Goal: Task Accomplishment & Management: Use online tool/utility

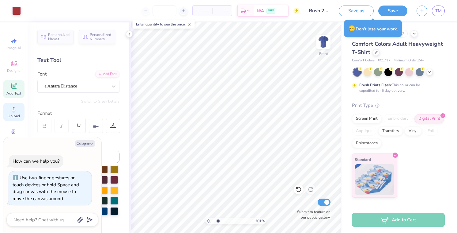
click at [18, 112] on div "Upload" at bounding box center [13, 112] width 21 height 18
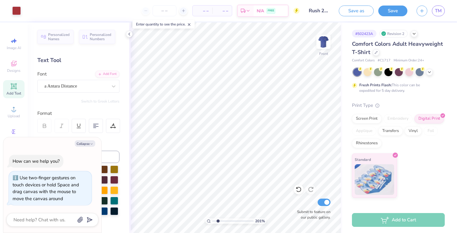
click at [100, 109] on div "Personalized Names Personalized Numbers Text Tool Add Font Font a Antara Distan…" at bounding box center [79, 127] width 102 height 210
click at [329, 40] on img at bounding box center [323, 41] width 25 height 25
type textarea "x"
click at [208, 220] on icon at bounding box center [209, 221] width 4 height 4
type input "1"
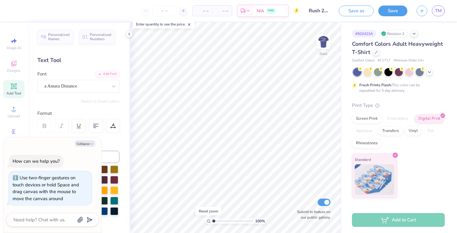
click at [208, 220] on icon at bounding box center [209, 221] width 4 height 4
click at [19, 110] on div "Upload" at bounding box center [13, 112] width 21 height 18
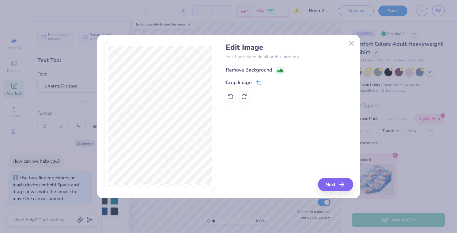
click at [278, 67] on image at bounding box center [280, 70] width 7 height 7
click at [324, 184] on button "Next" at bounding box center [336, 183] width 35 height 13
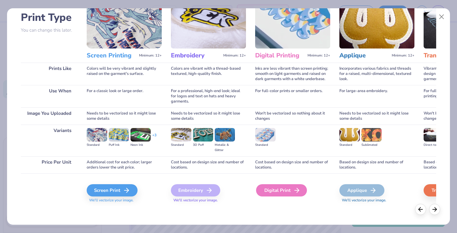
scroll to position [42, 0]
click at [287, 192] on div "Digital Print" at bounding box center [281, 190] width 51 height 12
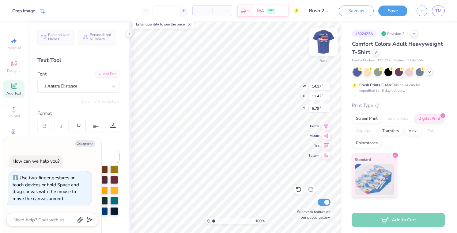
click at [325, 44] on img at bounding box center [323, 41] width 25 height 25
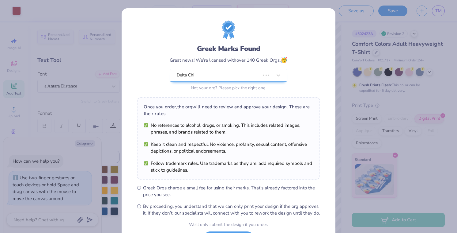
click at [324, 41] on div "Greek Marks Found Great news! We’re licensed with over 140 Greek Orgs. 🥳 Delta …" at bounding box center [229, 140] width 214 height 264
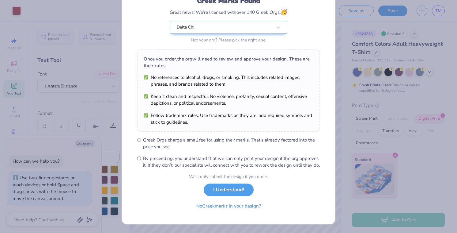
scroll to position [54, 0]
click at [242, 180] on div "We’ll only submit the design if you order." at bounding box center [228, 176] width 79 height 6
click at [242, 189] on button "I Understand!" at bounding box center [229, 188] width 50 height 13
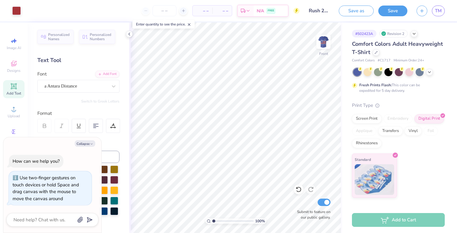
scroll to position [0, 0]
click at [322, 54] on div "Front" at bounding box center [324, 46] width 14 height 22
type textarea "x"
type input "14.17"
type input "11.42"
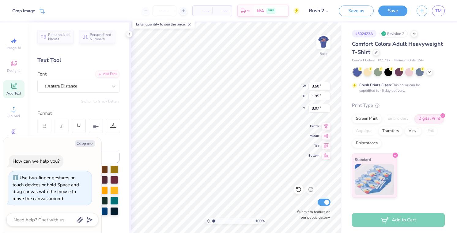
type input "6.79"
type textarea "x"
type input "0.80"
type textarea "x"
type input "0.50"
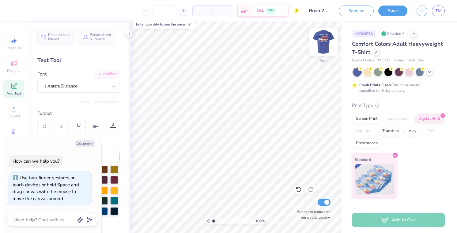
click at [327, 44] on img at bounding box center [323, 41] width 25 height 25
click at [326, 45] on img at bounding box center [323, 41] width 25 height 25
click at [323, 45] on img at bounding box center [323, 41] width 25 height 25
click at [323, 45] on img at bounding box center [324, 42] width 12 height 12
click at [320, 0] on div "Design Title Rush 2025 [PERSON_NAME]" at bounding box center [319, 10] width 30 height 21
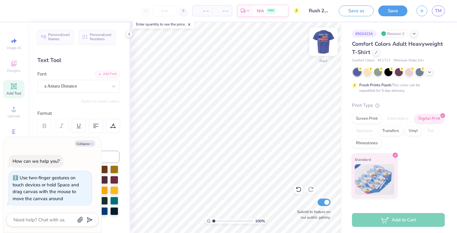
click at [320, 44] on img at bounding box center [323, 41] width 25 height 25
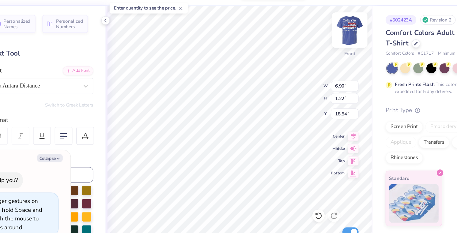
type textarea "x"
type input "14.39"
type textarea "x"
type input "13.74"
type input "11.06"
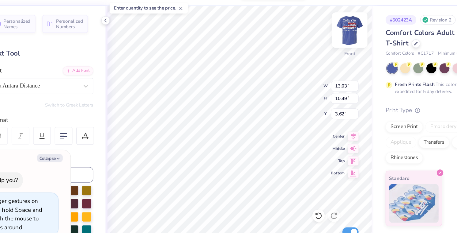
type input "3.04"
type textarea "x"
type input "3.00"
type textarea "x"
type input "14.57"
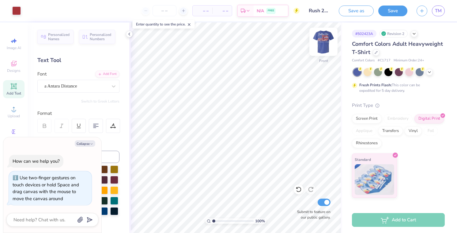
click at [324, 40] on img at bounding box center [323, 41] width 25 height 25
type textarea "x"
type input "1.87"
click at [325, 47] on img at bounding box center [323, 41] width 25 height 25
click at [325, 44] on img at bounding box center [323, 41] width 25 height 25
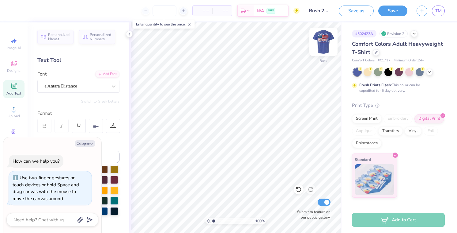
click at [325, 44] on img at bounding box center [323, 41] width 25 height 25
click at [325, 44] on img at bounding box center [324, 42] width 12 height 12
click at [325, 45] on img at bounding box center [323, 41] width 25 height 25
click at [325, 45] on img at bounding box center [324, 42] width 12 height 12
type textarea "x"
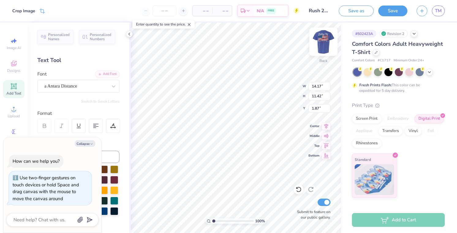
type input "1.92"
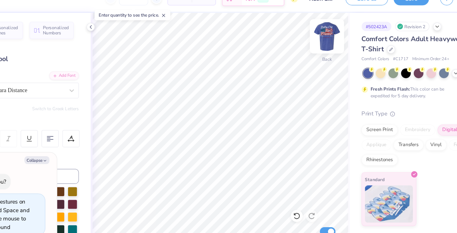
click at [311, 30] on img at bounding box center [323, 41] width 25 height 25
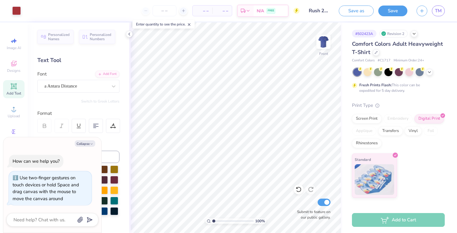
type textarea "x"
click at [206, 10] on span "– –" at bounding box center [202, 11] width 12 height 6
click at [209, 12] on div "– – Per Item" at bounding box center [203, 11] width 20 height 10
click at [170, 13] on input "number" at bounding box center [165, 10] width 24 height 11
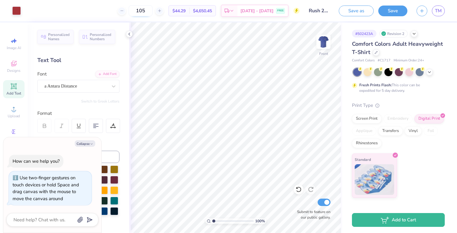
type input "105"
click at [186, 12] on span "$44.29" at bounding box center [179, 11] width 13 height 6
click at [322, 44] on img at bounding box center [323, 41] width 25 height 25
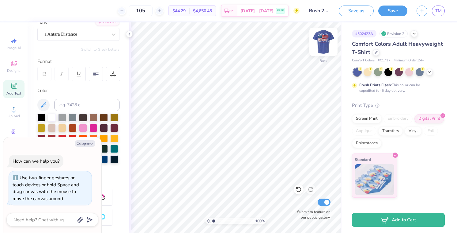
scroll to position [55, 0]
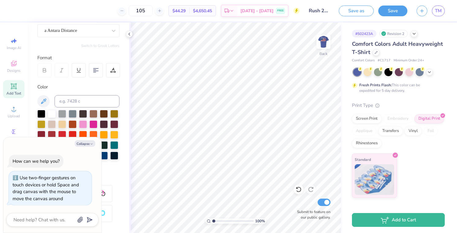
click at [186, 12] on span "$44.29" at bounding box center [179, 11] width 13 height 6
click at [256, 13] on span "[DATE] - [DATE]" at bounding box center [257, 12] width 33 height 6
click at [131, 36] on icon at bounding box center [129, 34] width 5 height 5
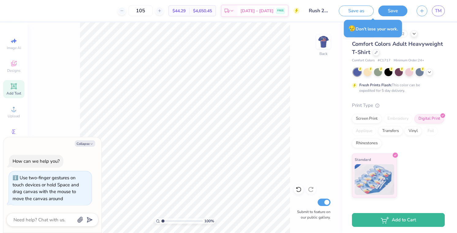
type textarea "x"
